Goal: Task Accomplishment & Management: Manage account settings

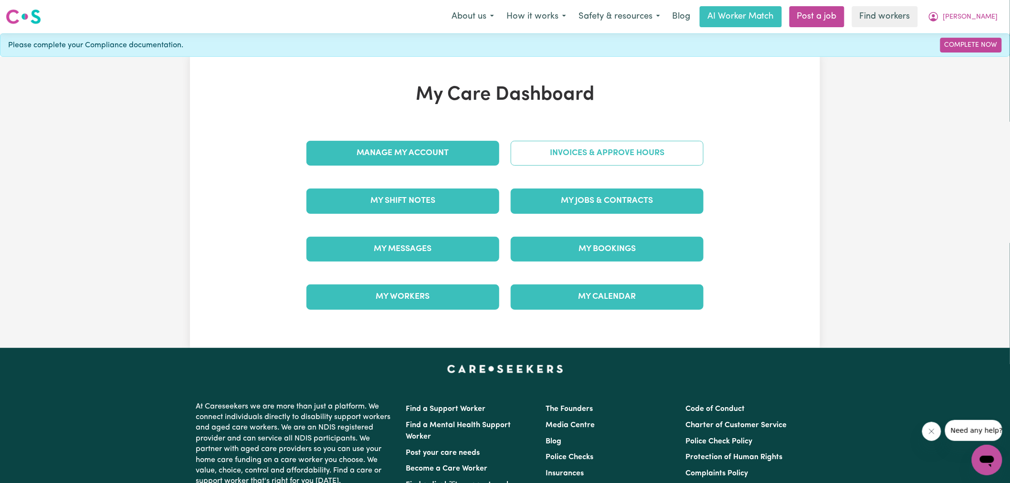
click at [535, 145] on link "Invoices & Approve Hours" at bounding box center [607, 153] width 193 height 25
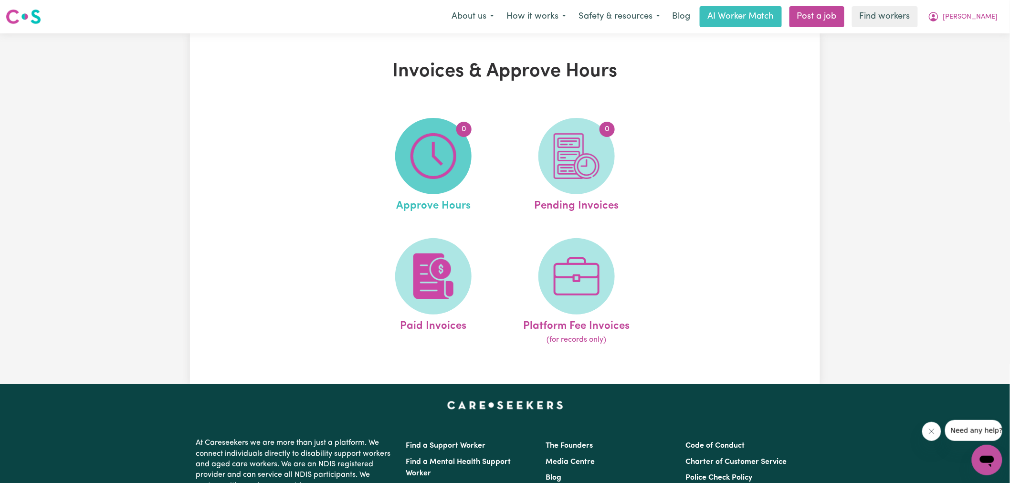
click at [447, 148] on img at bounding box center [434, 156] width 46 height 46
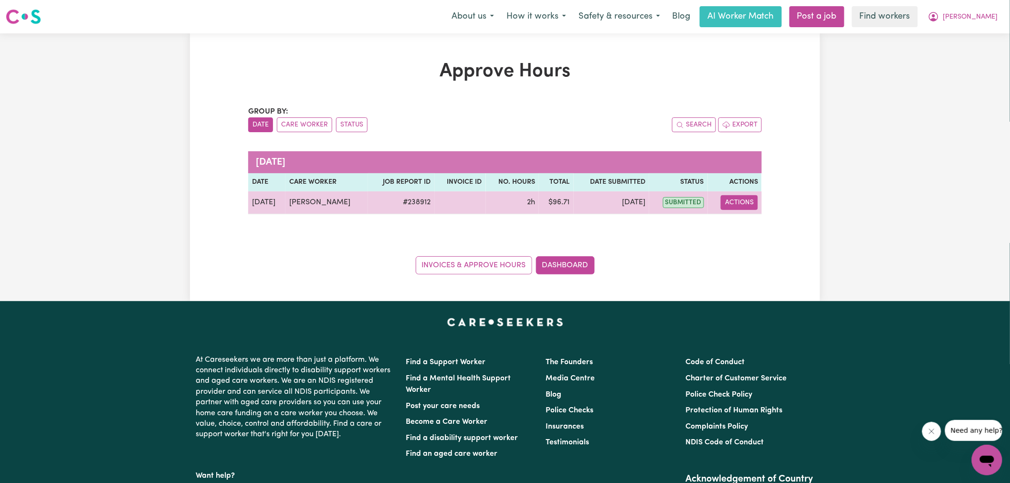
click at [747, 202] on button "Actions" at bounding box center [739, 202] width 37 height 15
click at [755, 225] on link "View Job Report" at bounding box center [764, 224] width 82 height 19
select select "pm"
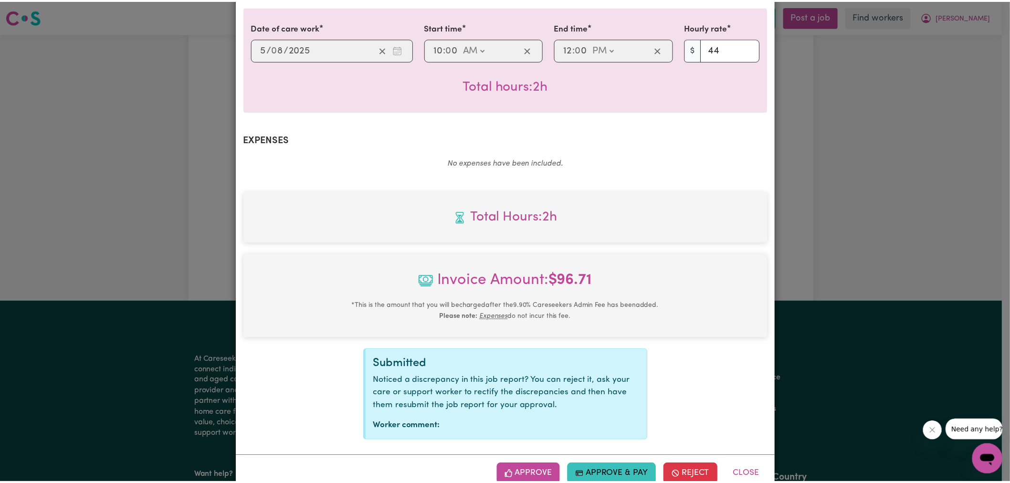
scroll to position [253, 0]
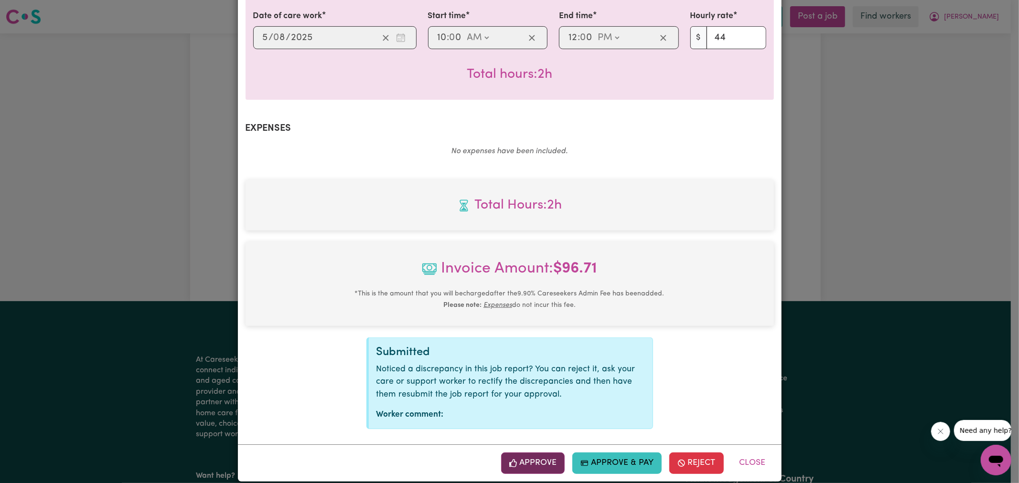
click at [540, 455] on button "Approve" at bounding box center [533, 463] width 64 height 21
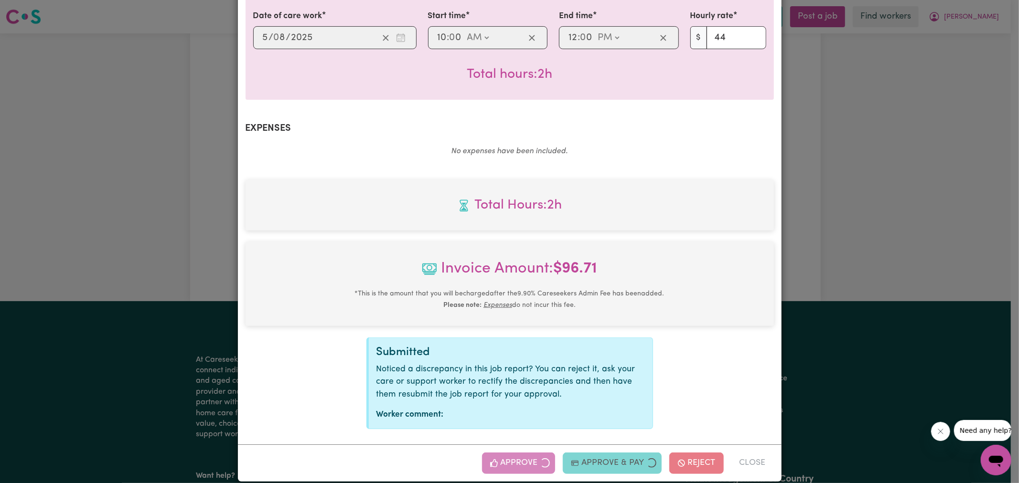
click at [877, 221] on div "Job Report # 238912 - [PERSON_NAME] Summary Job report # 238912 Client name: [P…" at bounding box center [509, 241] width 1019 height 483
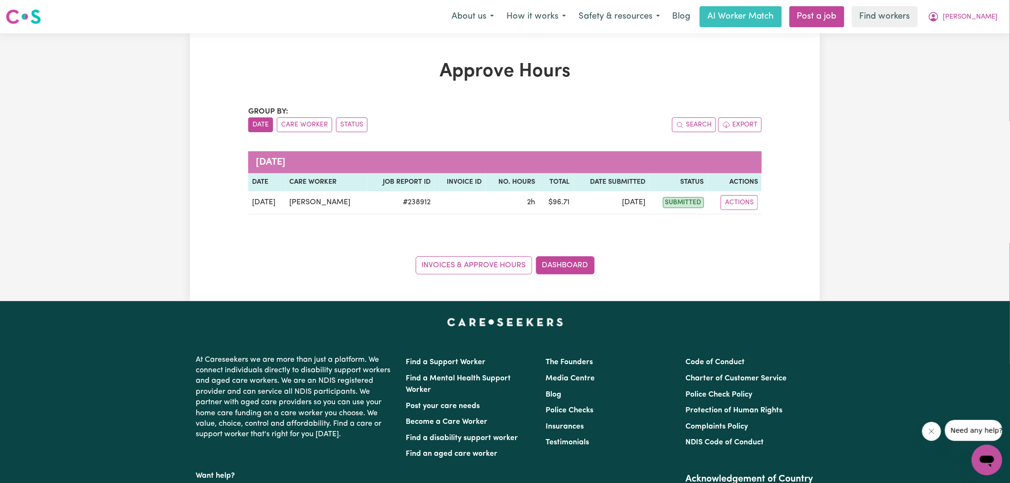
click at [561, 255] on div "Invoices & Approve Hours Dashboard" at bounding box center [505, 260] width 514 height 30
click at [561, 261] on link "Dashboard" at bounding box center [565, 265] width 59 height 18
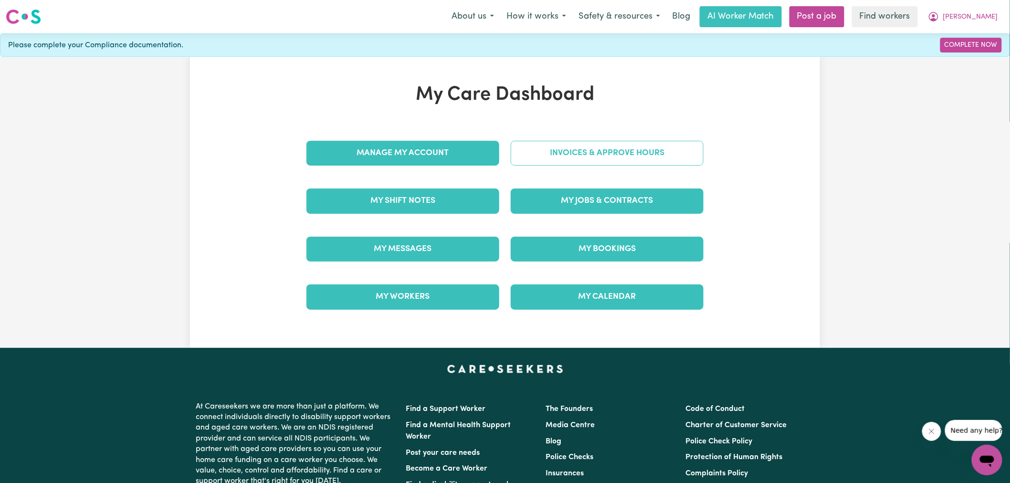
click at [555, 159] on link "Invoices & Approve Hours" at bounding box center [607, 153] width 193 height 25
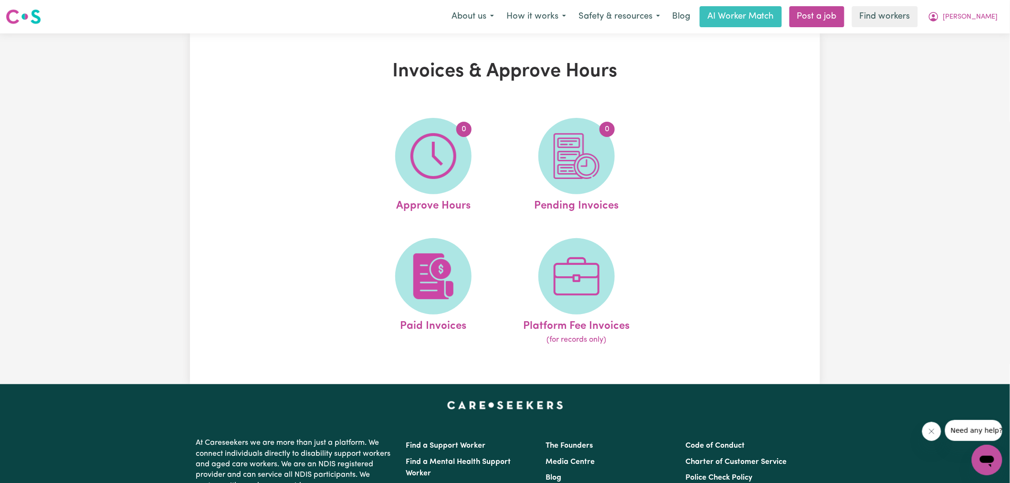
click at [555, 163] on img at bounding box center [577, 156] width 46 height 46
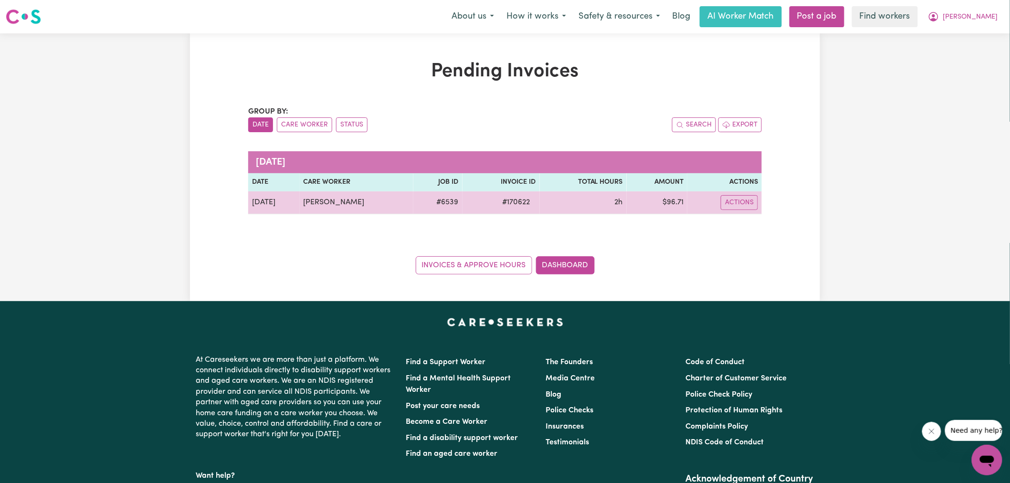
click at [513, 203] on span "# 170622" at bounding box center [516, 202] width 39 height 11
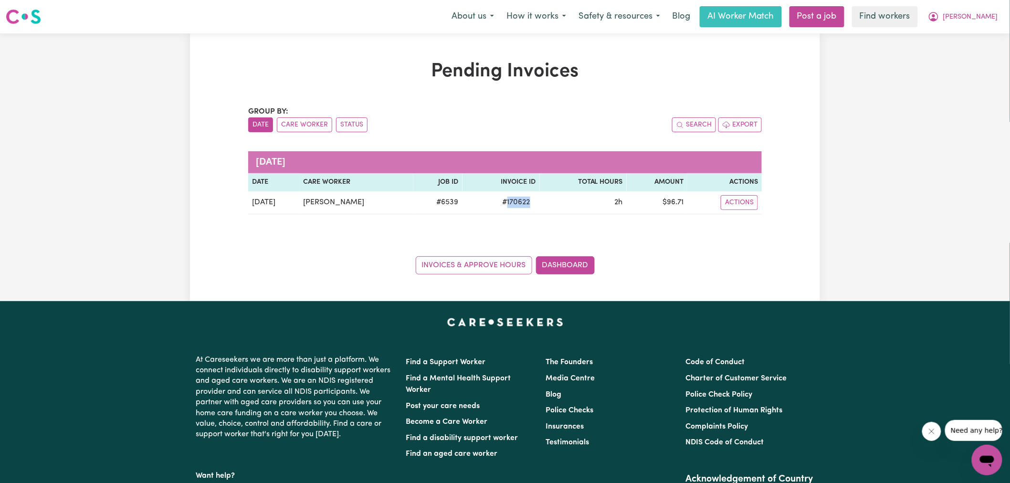
copy span "170622"
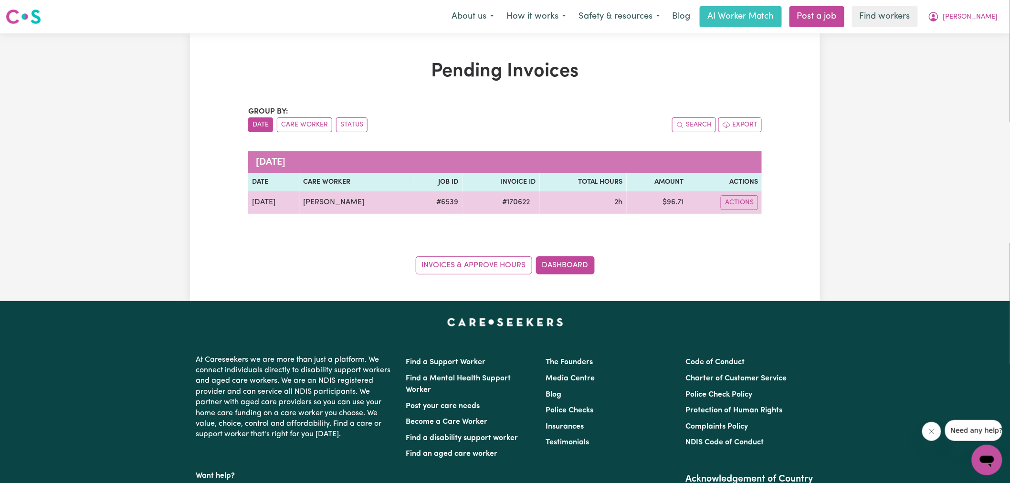
click at [666, 201] on td "$ 96.71" at bounding box center [657, 202] width 61 height 23
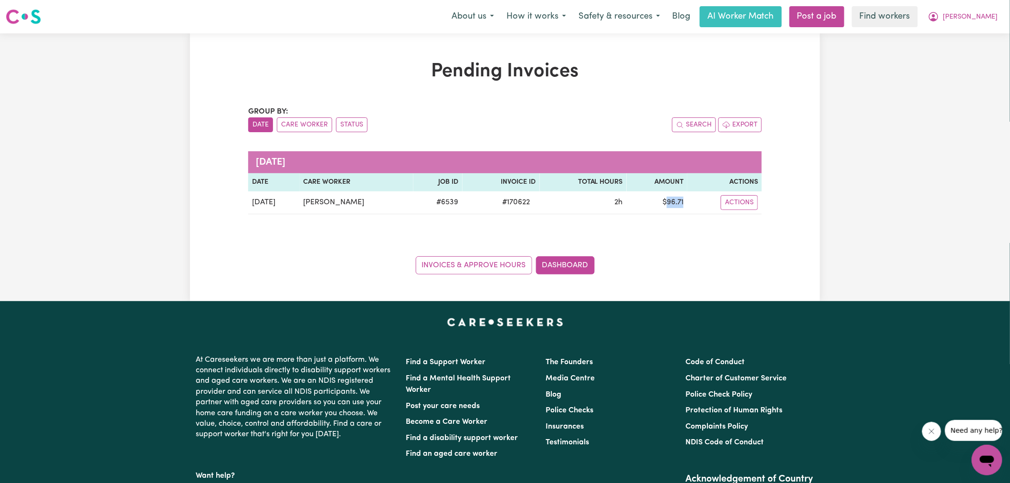
copy td "96.71"
drag, startPoint x: 979, startPoint y: 18, endPoint x: 982, endPoint y: 24, distance: 7.5
click at [940, 18] on icon "My Account" at bounding box center [933, 16] width 11 height 11
click at [978, 61] on link "Logout" at bounding box center [966, 55] width 75 height 18
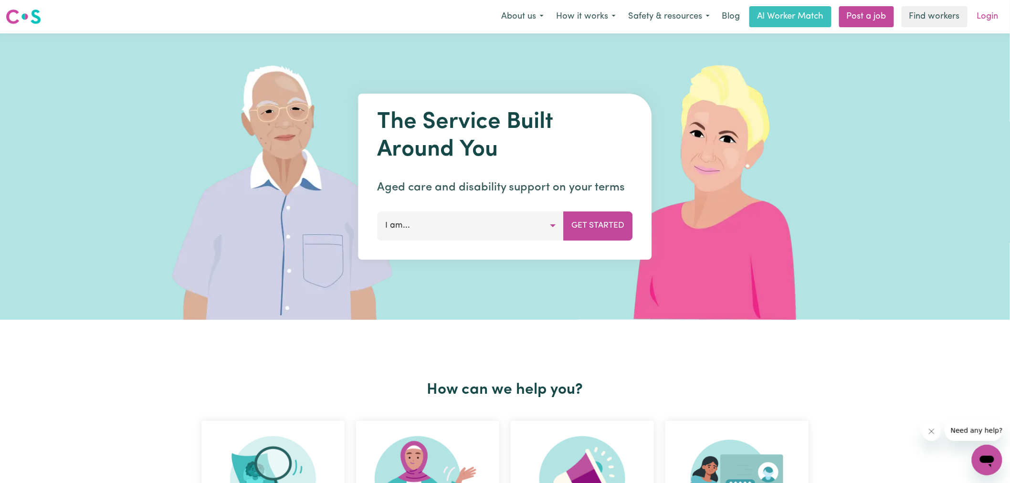
click at [990, 11] on link "Login" at bounding box center [988, 16] width 33 height 21
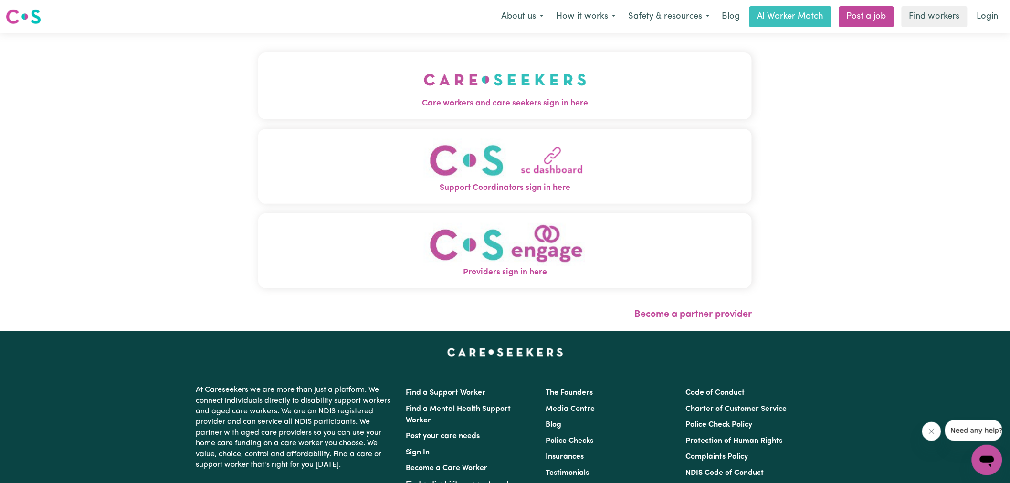
click at [532, 90] on img "Care workers and care seekers sign in here" at bounding box center [505, 79] width 163 height 35
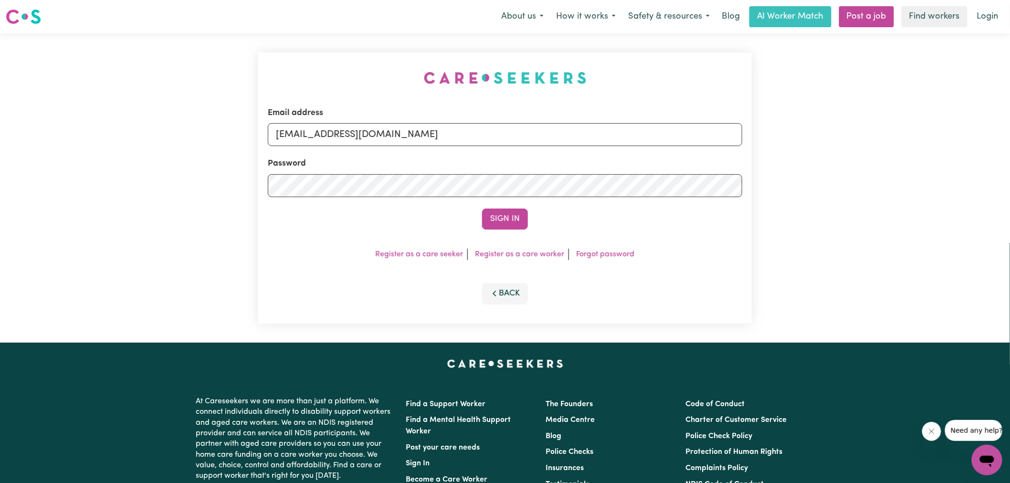
click at [263, 84] on div "Email address [EMAIL_ADDRESS][DOMAIN_NAME] Password Sign In Register as a care …" at bounding box center [505, 187] width 505 height 309
drag, startPoint x: 323, startPoint y: 131, endPoint x: 989, endPoint y: 197, distance: 668.5
click at [989, 197] on div "Email address [EMAIL_ADDRESS][DOMAIN_NAME] Password Sign In Register as a care …" at bounding box center [505, 187] width 1010 height 309
type input "[EMAIL_ADDRESS][DOMAIN_NAME]"
click at [482, 209] on button "Sign In" at bounding box center [505, 219] width 46 height 21
